Goal: Task Accomplishment & Management: Manage account settings

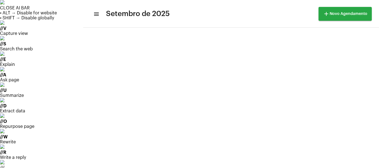
scroll to position [92, 0]
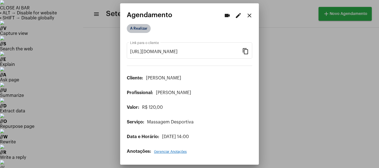
click at [141, 28] on mat-chip "A Realizar" at bounding box center [139, 28] width 24 height 9
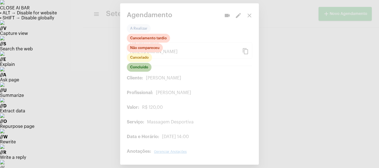
click at [143, 69] on mat-chip "Concluído" at bounding box center [139, 67] width 25 height 9
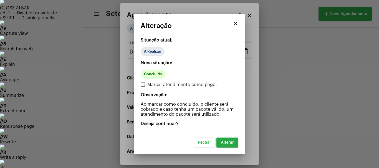
click at [228, 145] on button "Alterar" at bounding box center [227, 143] width 22 height 10
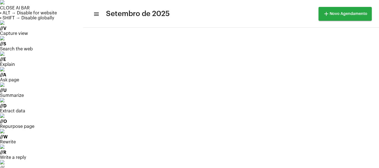
scroll to position [92, 0]
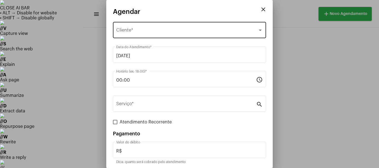
click at [166, 29] on div "Selecione o Cliente" at bounding box center [186, 31] width 141 height 5
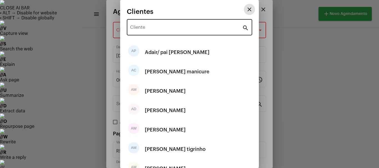
click at [165, 29] on input "Cliente" at bounding box center [186, 28] width 112 height 5
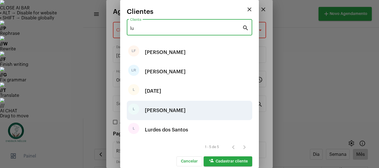
type input "lu"
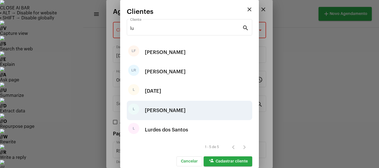
click at [154, 113] on div "[PERSON_NAME]" at bounding box center [165, 110] width 41 height 17
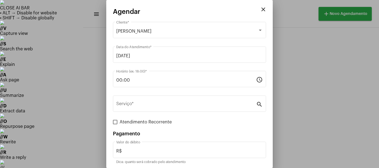
drag, startPoint x: 140, startPoint y: 76, endPoint x: 110, endPoint y: 80, distance: 30.6
click at [110, 80] on mat-dialog-container "close Agendar Lucinda Cliente * [DATE] Data do Atendimento * 00:00 Horário (ex:…" at bounding box center [189, 84] width 166 height 168
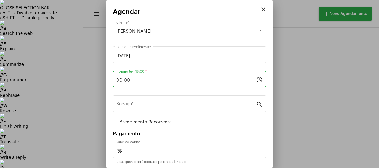
drag, startPoint x: 138, startPoint y: 80, endPoint x: 105, endPoint y: 80, distance: 33.0
click at [105, 80] on div "close Agendar Lucinda Cliente * [DATE] Data do Atendimento * 00:00 Horário (ex:…" at bounding box center [189, 84] width 379 height 168
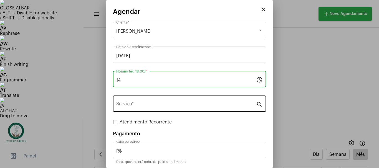
type input "14"
click at [158, 107] on input "Serviço *" at bounding box center [186, 105] width 140 height 5
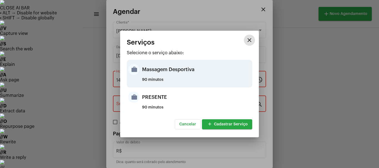
click at [143, 78] on div "Massagem Desportiva" at bounding box center [196, 69] width 109 height 17
type input "Massagem Desportiva"
type input "R$ 120"
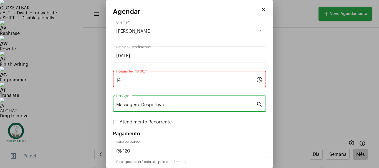
click at [143, 79] on input "14" at bounding box center [186, 80] width 140 height 5
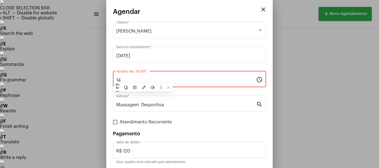
click at [143, 79] on input "14" at bounding box center [186, 80] width 140 height 5
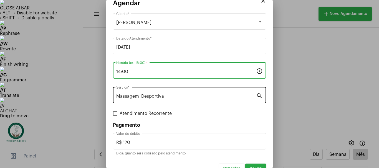
scroll to position [21, 0]
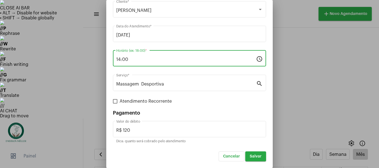
type input "14:00"
click at [249, 159] on button "Salvar" at bounding box center [255, 157] width 21 height 10
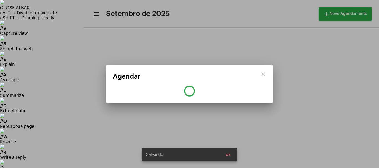
scroll to position [0, 0]
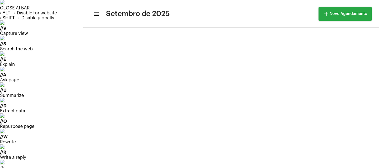
scroll to position [92, 0]
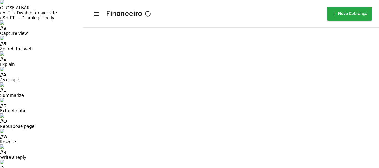
scroll to position [142, 0]
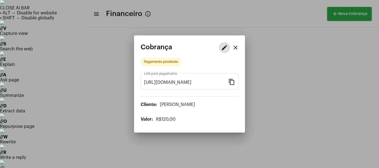
click at [227, 48] on mat-icon "edit" at bounding box center [224, 47] width 7 height 7
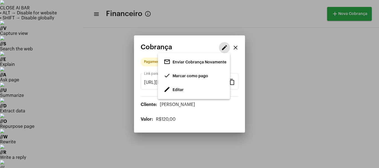
click at [180, 90] on span "Editar" at bounding box center [178, 90] width 11 height 4
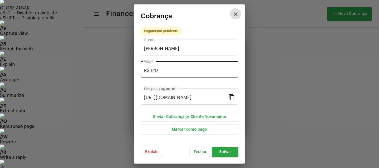
click at [170, 72] on input "R$ 120" at bounding box center [189, 70] width 91 height 5
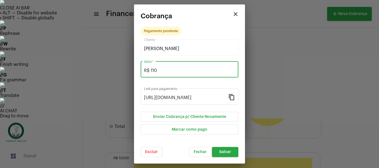
type input "R$ 110"
click at [226, 154] on button "Salvar" at bounding box center [225, 152] width 26 height 10
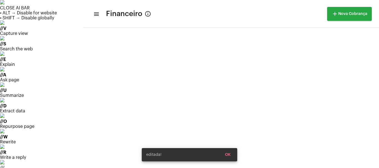
scroll to position [142, 0]
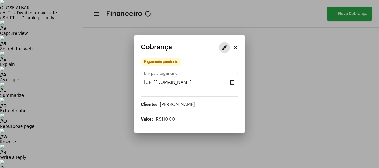
click at [224, 47] on mat-icon "edit" at bounding box center [224, 47] width 7 height 7
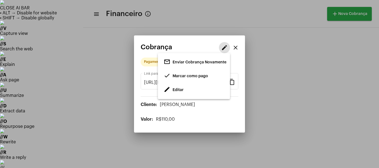
click at [178, 77] on span "Marcar como pago" at bounding box center [191, 76] width 36 height 4
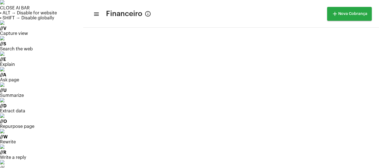
scroll to position [1387, 0]
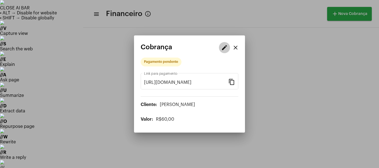
click at [223, 49] on mat-icon "edit" at bounding box center [224, 47] width 7 height 7
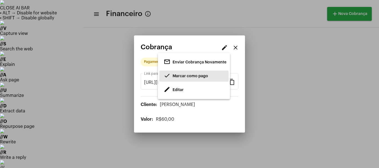
click at [183, 74] on span "done Marcar como pago" at bounding box center [186, 76] width 44 height 10
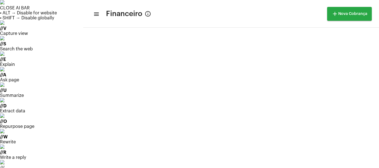
scroll to position [1661, 0]
